Goal: Task Accomplishment & Management: Use online tool/utility

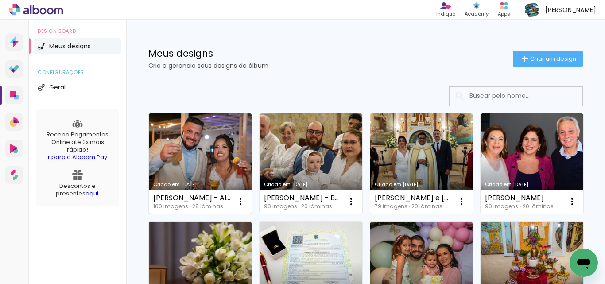
click at [215, 132] on link "Criado em [DATE]" at bounding box center [200, 163] width 103 height 100
